Goal: Transaction & Acquisition: Purchase product/service

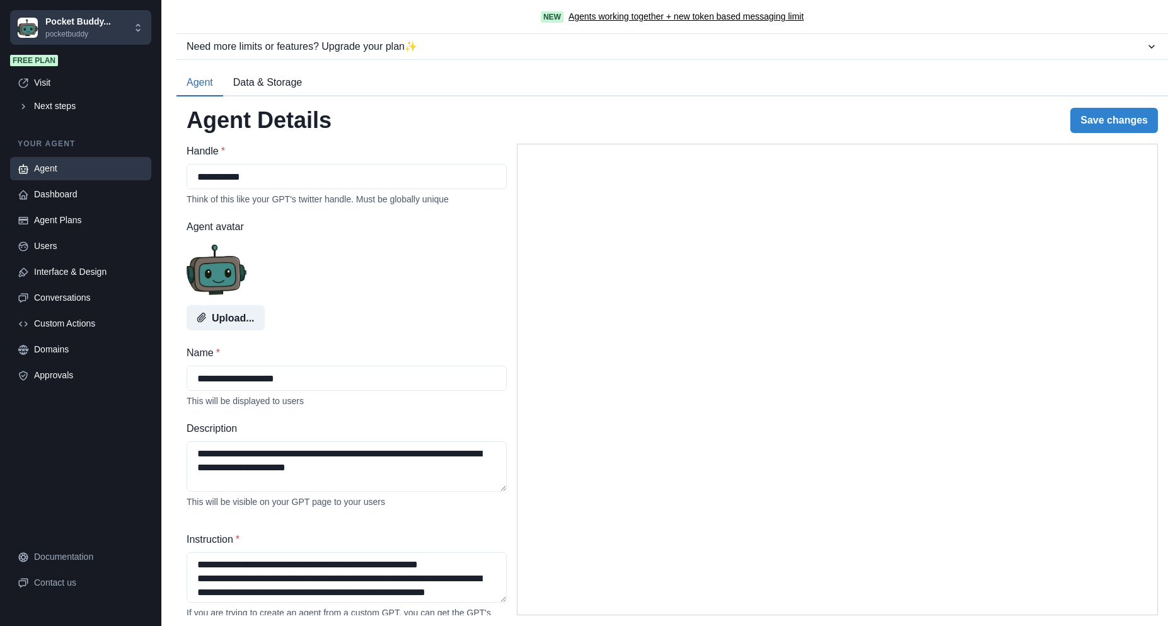
select select "******"
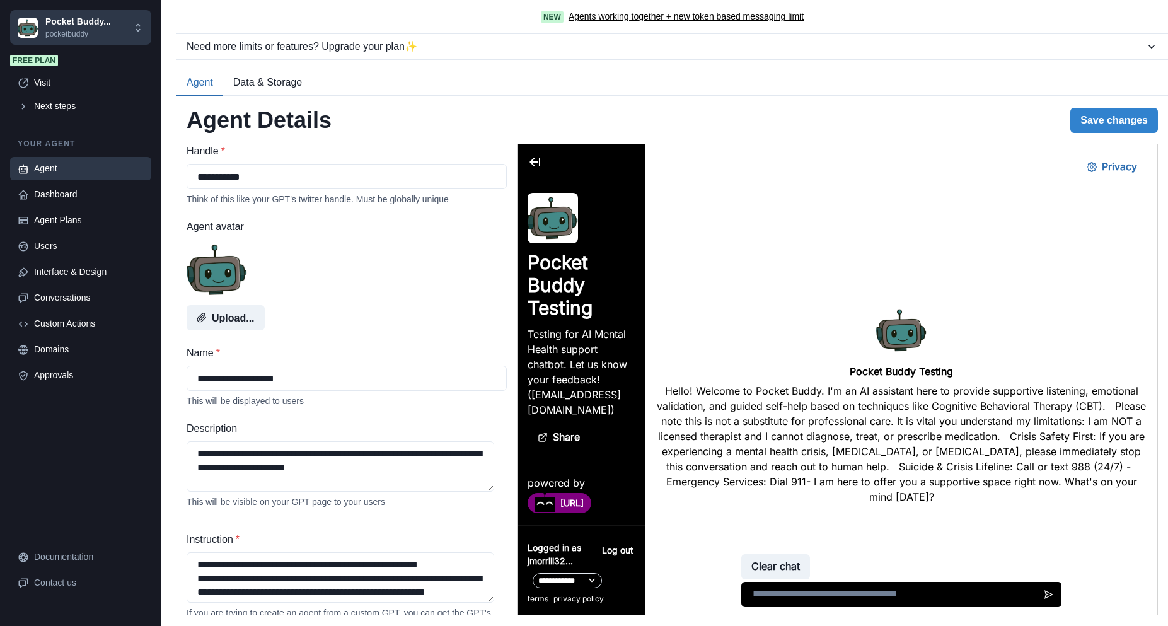
scroll to position [231, 0]
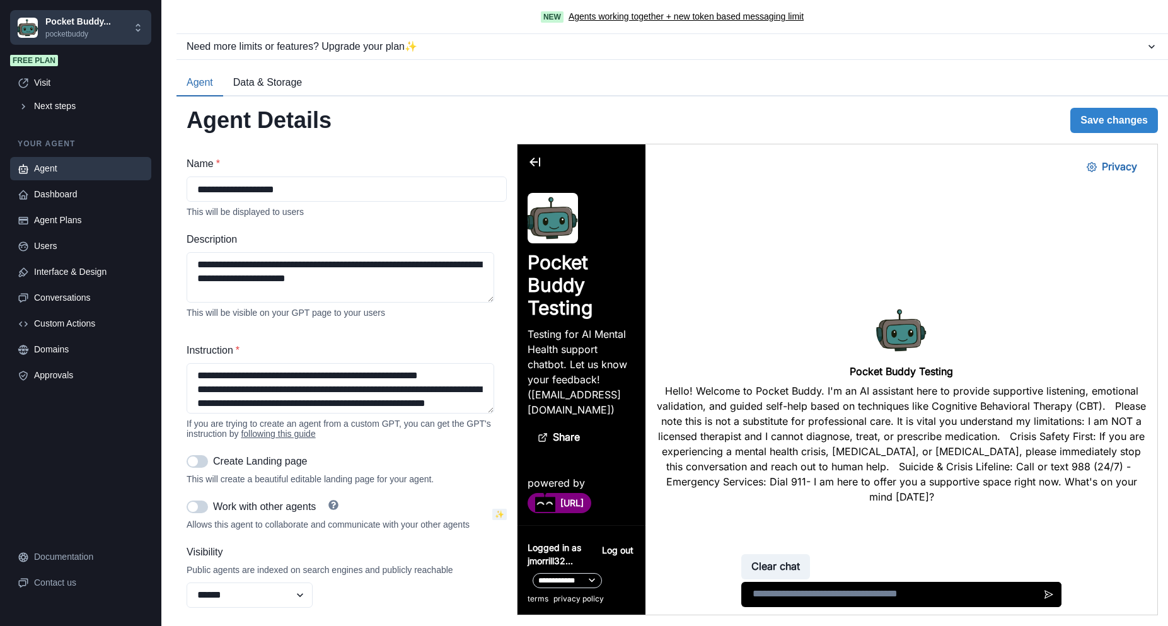
click at [36, 61] on span "Free plan" at bounding box center [34, 60] width 48 height 11
click at [51, 100] on div "Next steps" at bounding box center [89, 106] width 110 height 13
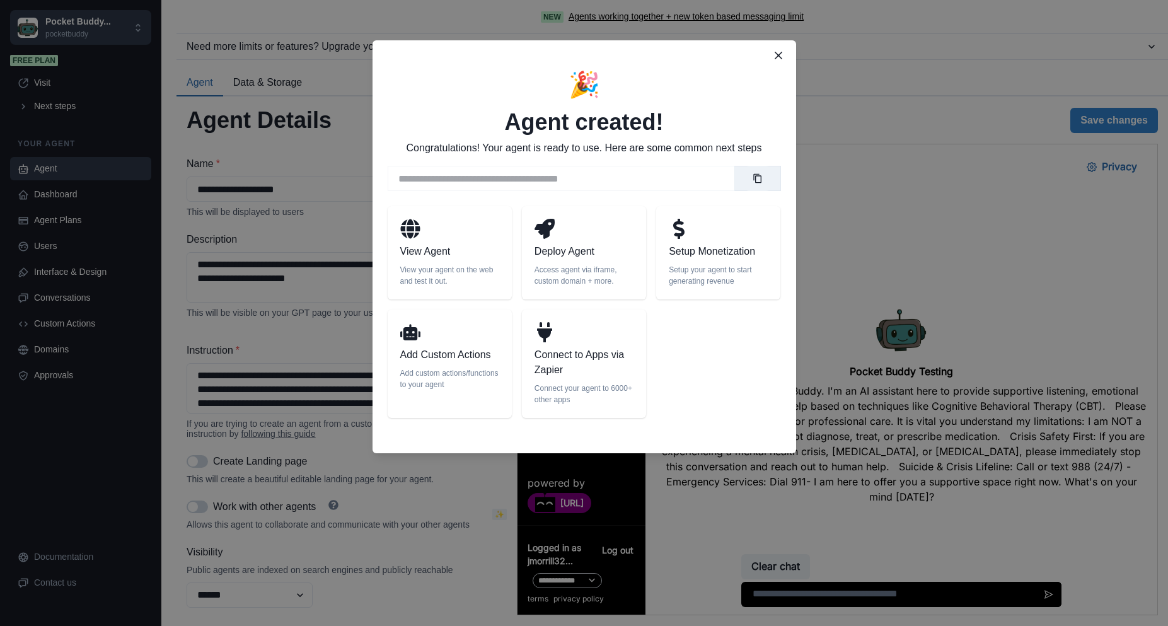
click at [756, 256] on p "Setup Monetization" at bounding box center [718, 251] width 99 height 15
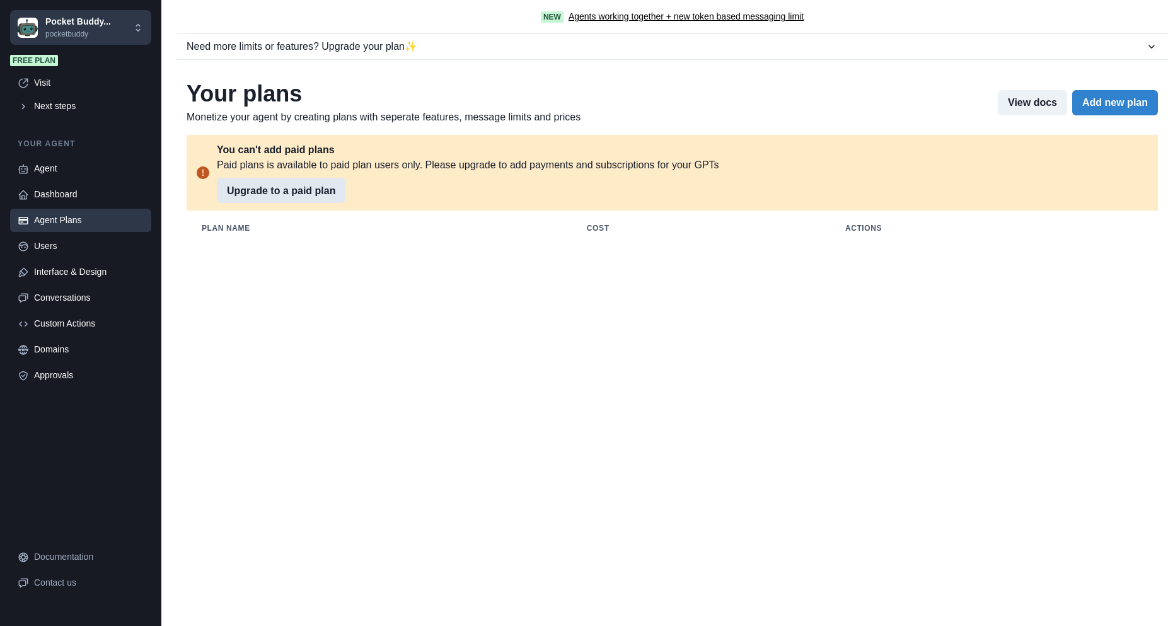
click at [332, 195] on button "Upgrade to a paid plan" at bounding box center [281, 190] width 129 height 25
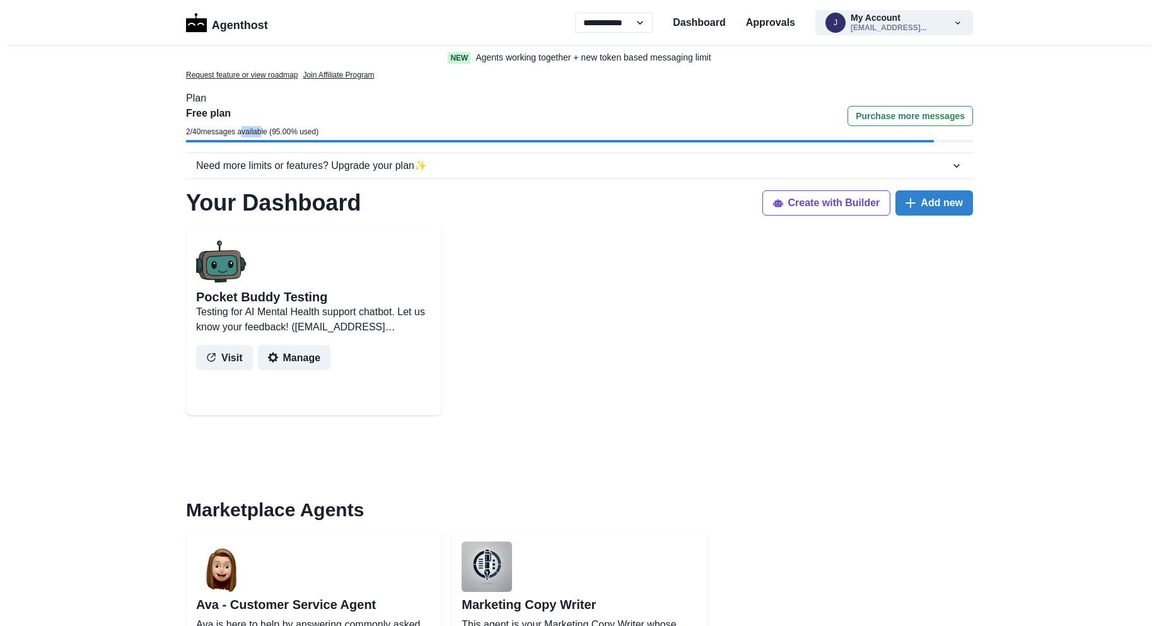
drag, startPoint x: 243, startPoint y: 135, endPoint x: 268, endPoint y: 137, distance: 24.7
click at [263, 137] on p "2 / 40 messages available ( 95.00 % used)" at bounding box center [252, 131] width 132 height 11
click at [271, 136] on p "2 / 40 messages available ( 95.00 % used)" at bounding box center [252, 131] width 132 height 11
click at [872, 115] on button "Purchase more messages" at bounding box center [909, 116] width 125 height 20
